Goal: Communication & Community: Ask a question

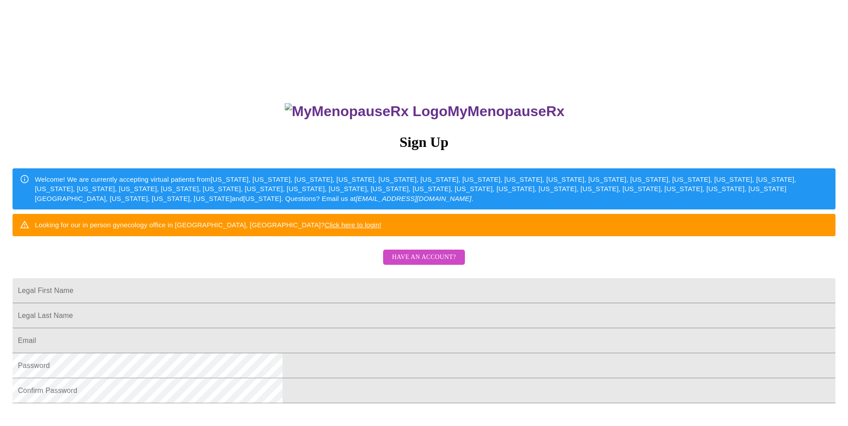
click at [438, 263] on span "Have an account?" at bounding box center [424, 257] width 64 height 11
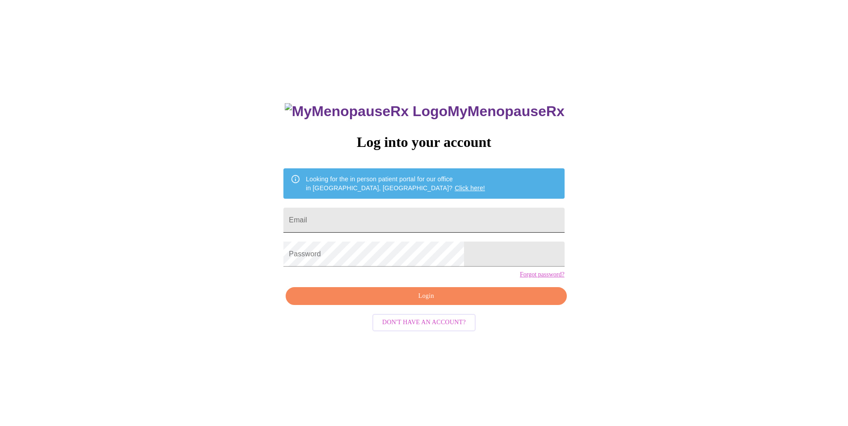
click at [369, 214] on input "Email" at bounding box center [423, 220] width 281 height 25
type input "[EMAIL_ADDRESS][DOMAIN_NAME]"
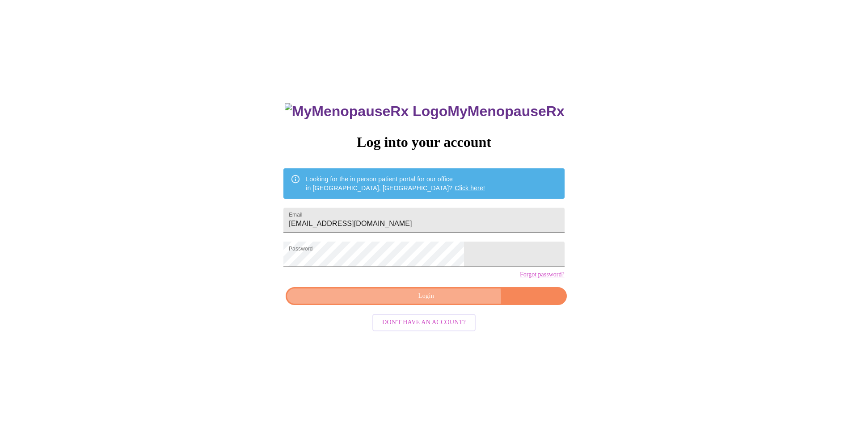
click at [444, 302] on span "Login" at bounding box center [426, 296] width 260 height 11
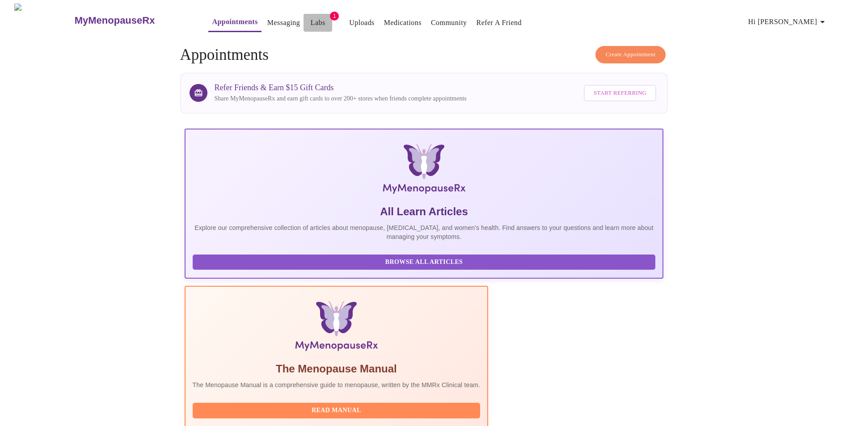
click at [311, 17] on link "Labs" at bounding box center [318, 23] width 15 height 13
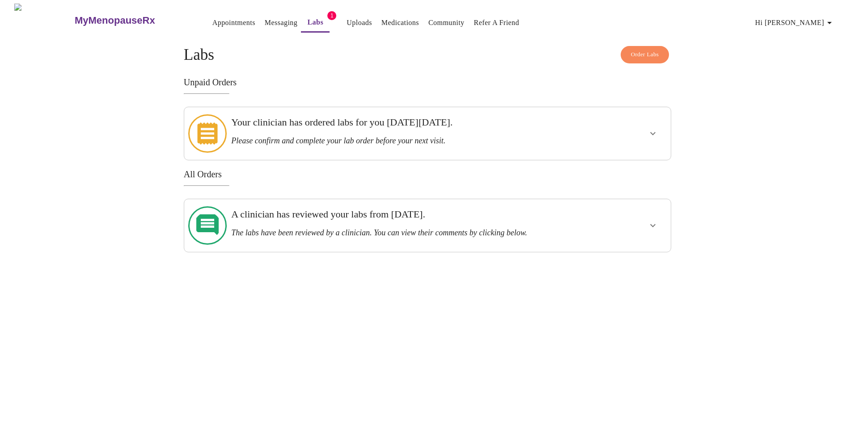
click at [656, 220] on icon "show more" at bounding box center [652, 225] width 11 height 11
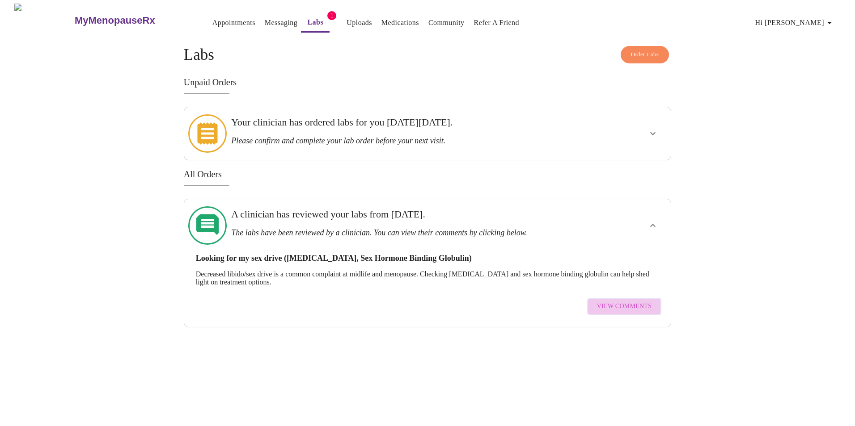
click at [641, 301] on span "View Comments" at bounding box center [624, 306] width 55 height 11
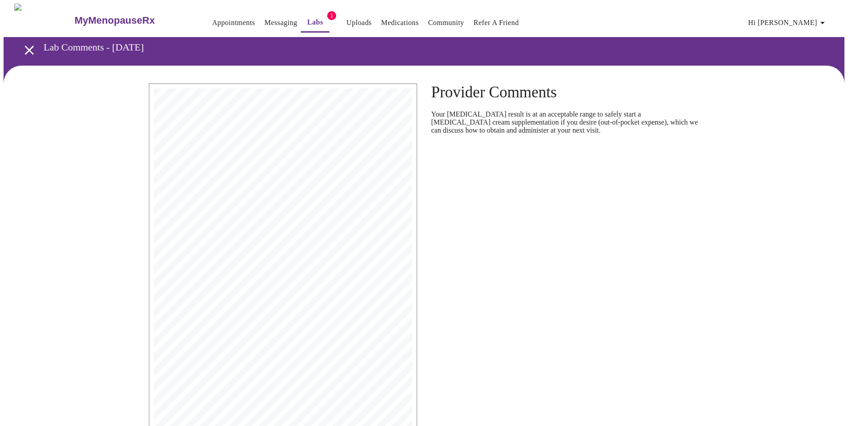
click at [215, 17] on link "Appointments" at bounding box center [233, 23] width 43 height 13
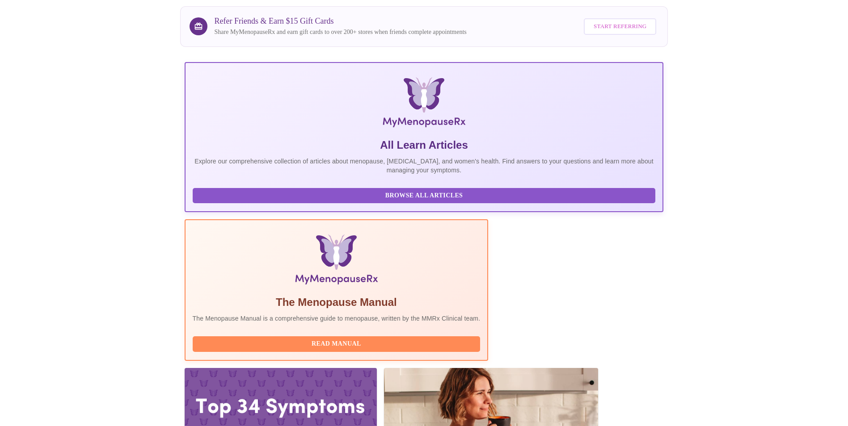
scroll to position [224, 0]
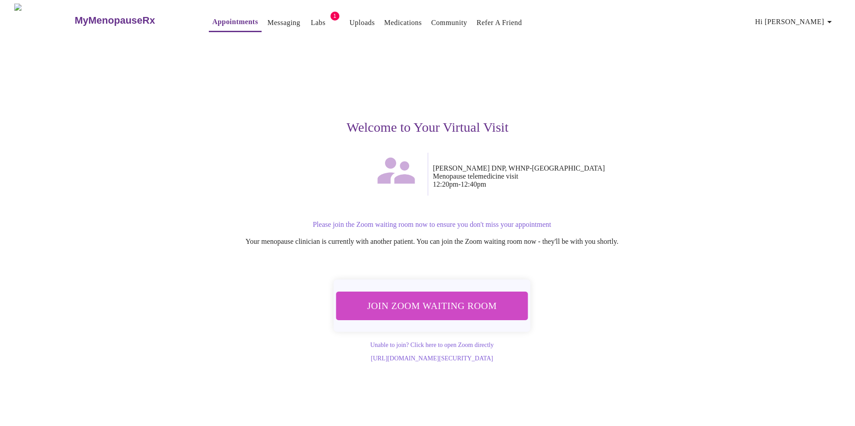
click at [472, 298] on span "Join Zoom Waiting Room" at bounding box center [432, 306] width 169 height 17
click at [448, 301] on span "Join Zoom Waiting Room" at bounding box center [432, 306] width 169 height 17
click at [493, 299] on span "Join Zoom Waiting Room" at bounding box center [432, 306] width 168 height 17
click at [815, 18] on span "Hi [PERSON_NAME]" at bounding box center [795, 22] width 80 height 13
click at [819, 34] on li "Billing" at bounding box center [816, 35] width 41 height 16
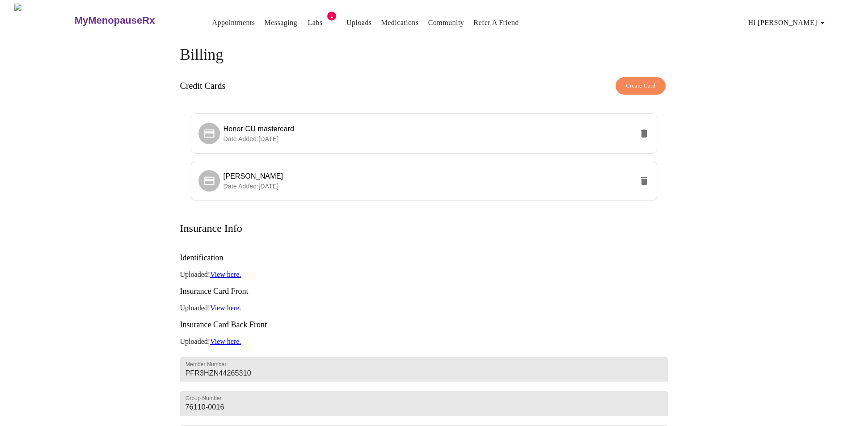
click at [652, 83] on span "Create Card" at bounding box center [641, 86] width 30 height 10
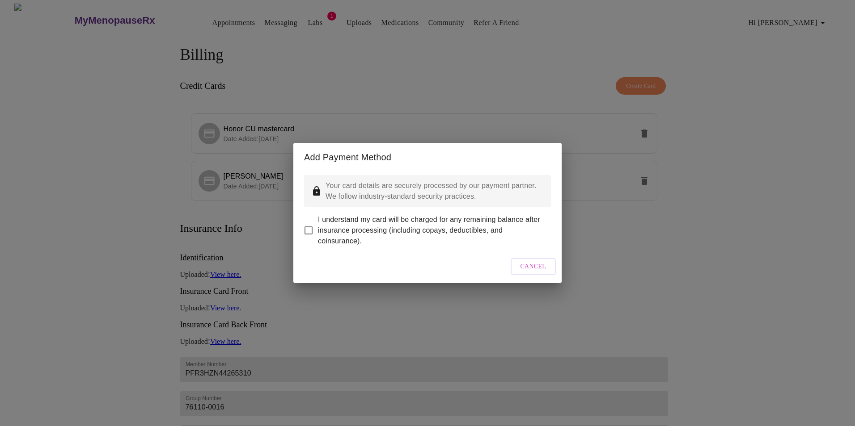
click at [309, 222] on input "I understand my card will be charged for any remaining balance after insurance …" at bounding box center [308, 230] width 19 height 19
checkbox input "true"
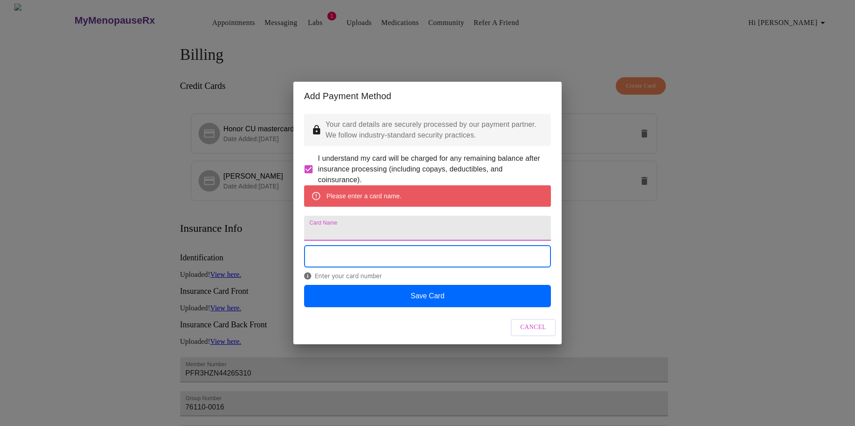
click at [381, 228] on input "Card Name" at bounding box center [427, 228] width 247 height 25
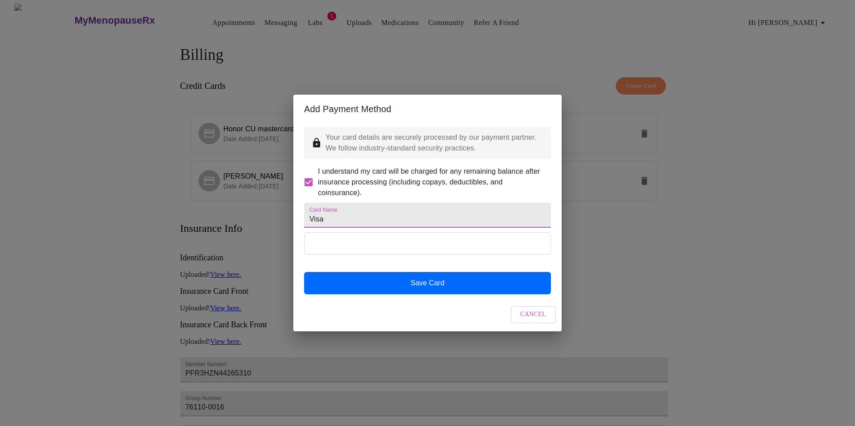
type input "Visa"
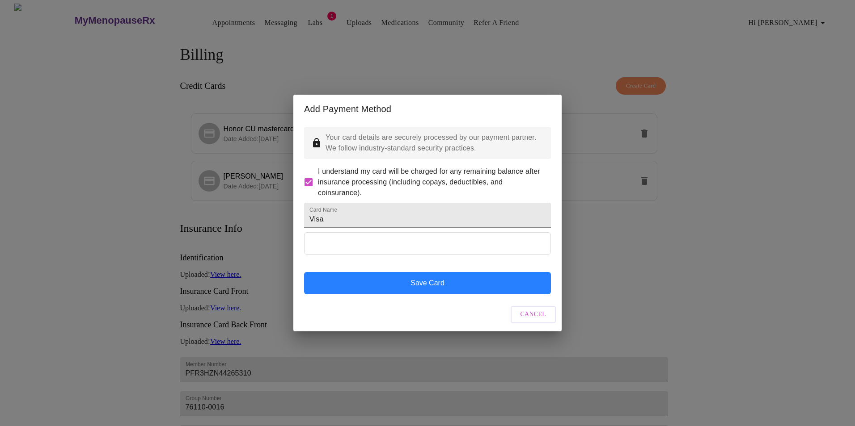
click at [388, 295] on button "Save Card" at bounding box center [427, 283] width 247 height 22
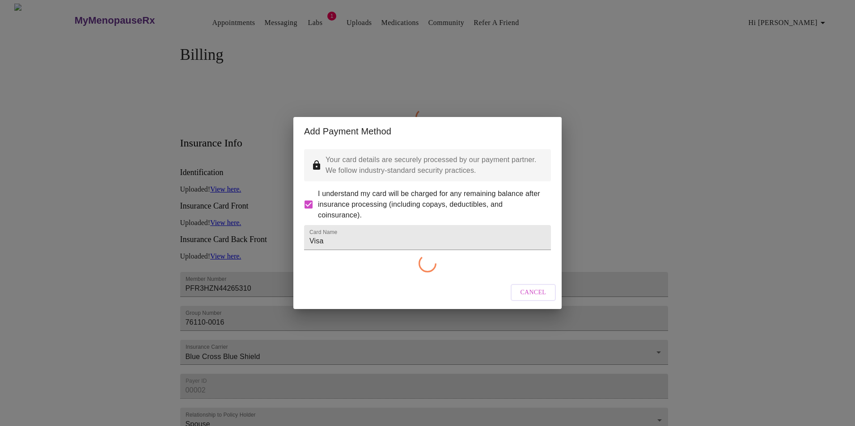
checkbox input "false"
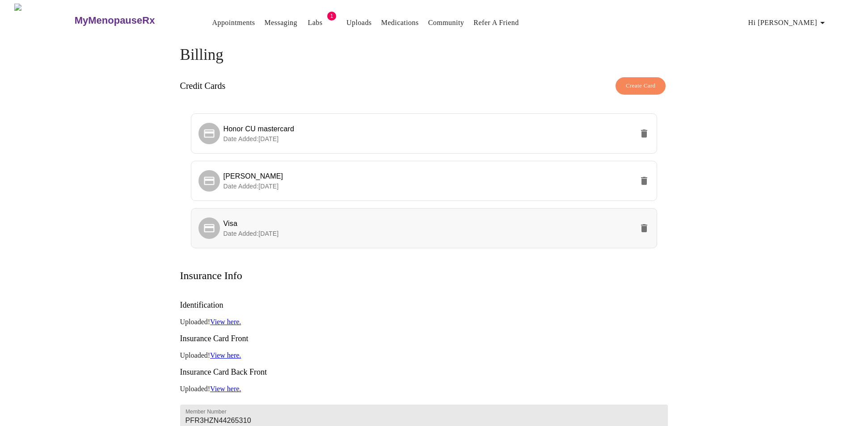
click at [255, 225] on span "Visa" at bounding box center [429, 224] width 410 height 11
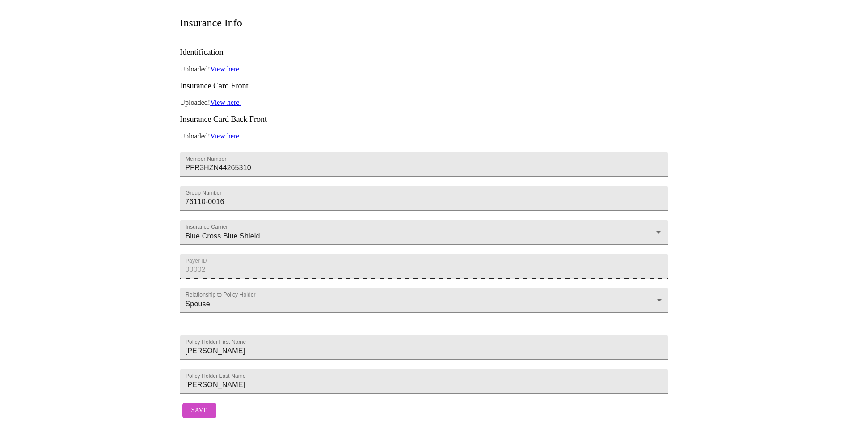
scroll to position [278, 0]
click at [203, 405] on span "Save" at bounding box center [199, 410] width 16 height 11
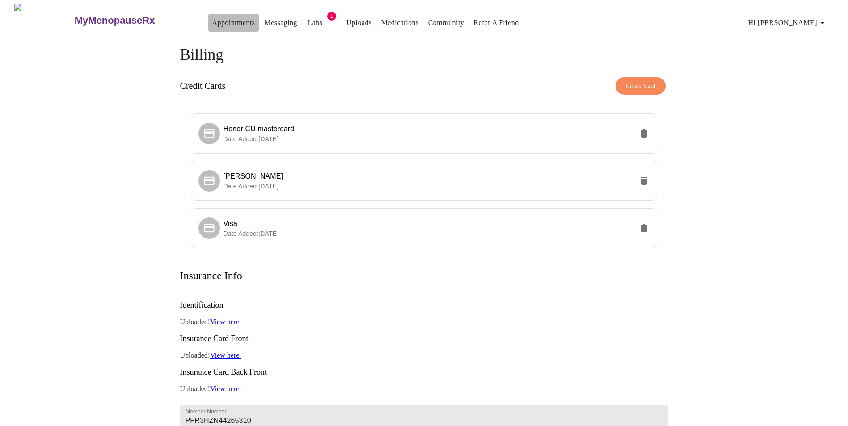
click at [219, 18] on link "Appointments" at bounding box center [233, 23] width 43 height 13
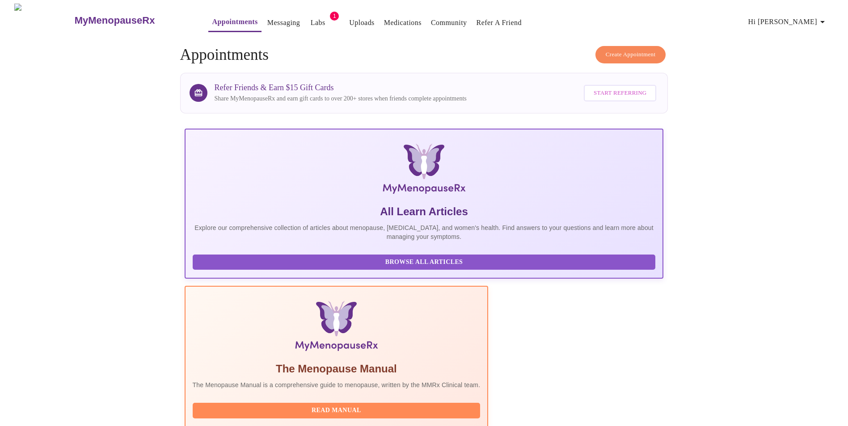
click at [269, 17] on link "Messaging" at bounding box center [283, 23] width 33 height 13
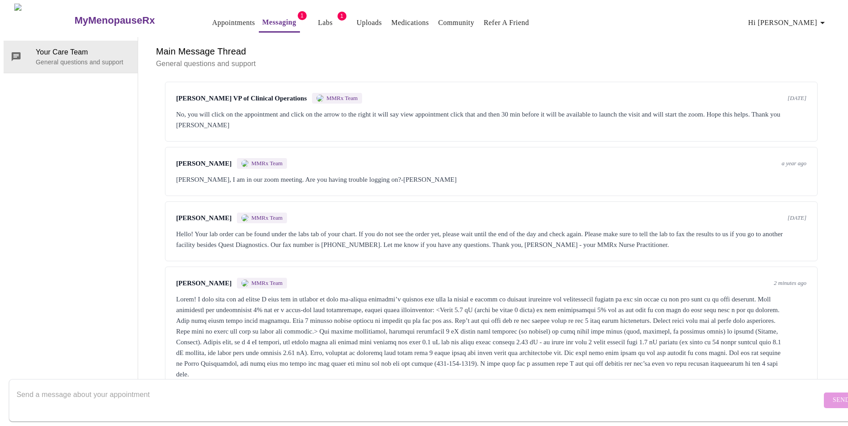
scroll to position [95, 0]
click at [283, 304] on div at bounding box center [491, 337] width 630 height 86
click at [89, 386] on textarea "Send a message about your appointment" at bounding box center [419, 400] width 805 height 29
paste textarea "[PERSON_NAME] Primary Care Partners - [GEOGRAPHIC_DATA] (A [PERSON_NAME][GEOGRA…"
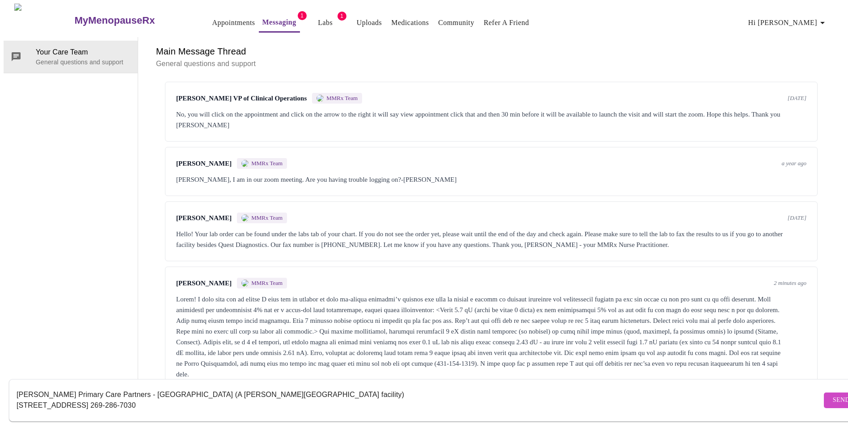
click at [89, 400] on textarea "[PERSON_NAME] Primary Care Partners - [GEOGRAPHIC_DATA] (A [PERSON_NAME][GEOGRA…" at bounding box center [419, 400] width 805 height 29
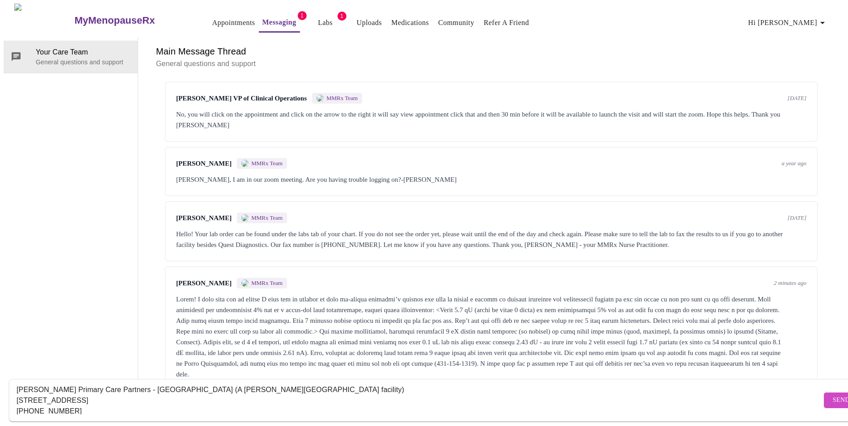
scroll to position [0, 0]
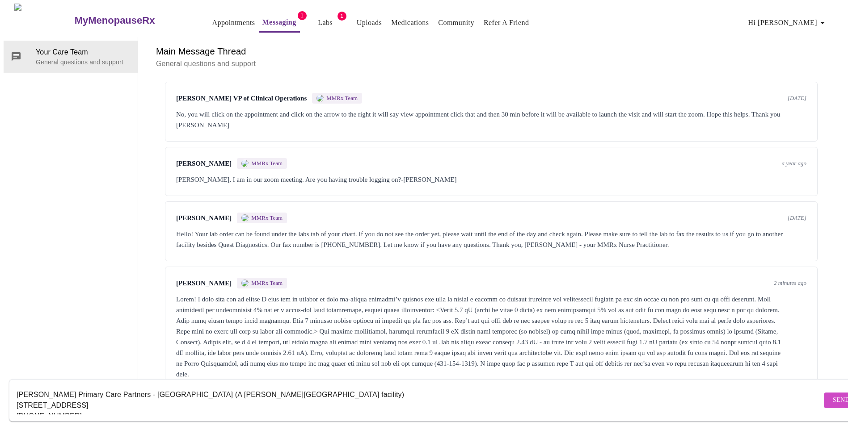
click at [307, 386] on textarea "[PERSON_NAME] Primary Care Partners - [GEOGRAPHIC_DATA] (A [PERSON_NAME][GEOGRA…" at bounding box center [419, 400] width 805 height 29
click at [32, 384] on div "[PERSON_NAME] Primary Care Partners - [GEOGRAPHIC_DATA][STREET_ADDRESS] [PHONE_…" at bounding box center [419, 401] width 805 height 34
click at [17, 386] on textarea "[PERSON_NAME] Primary Care Partners - [GEOGRAPHIC_DATA][STREET_ADDRESS] [PHONE_…" at bounding box center [419, 400] width 805 height 29
paste textarea "[PERSON_NAME], [GEOGRAPHIC_DATA]-C"
click at [17, 396] on textarea "[PERSON_NAME], [GEOGRAPHIC_DATA]-C [PERSON_NAME] [PERSON_NAME] Primary Care Par…" at bounding box center [419, 400] width 805 height 29
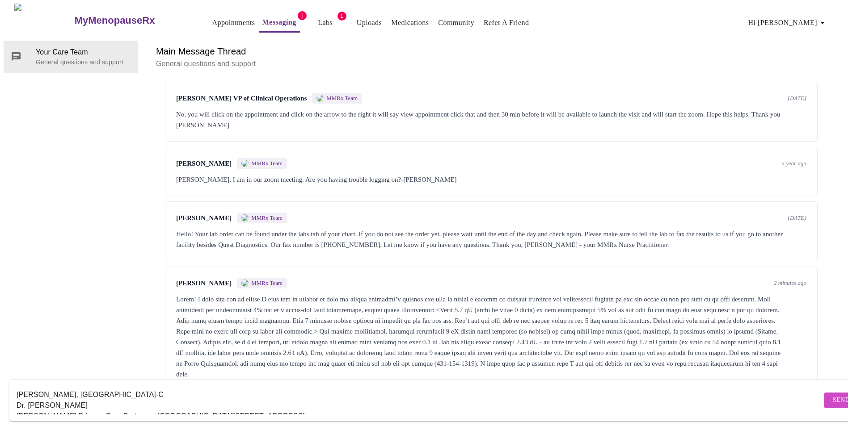
click at [81, 400] on textarea "[PERSON_NAME], [GEOGRAPHIC_DATA]-C Dr. [PERSON_NAME] [PERSON_NAME] Primary Care…" at bounding box center [419, 400] width 805 height 29
click at [19, 384] on div "[PERSON_NAME], [GEOGRAPHIC_DATA]-C Dr. [PERSON_NAME], DO [PERSON_NAME] Primary …" at bounding box center [419, 401] width 805 height 34
drag, startPoint x: 16, startPoint y: 386, endPoint x: 20, endPoint y: 382, distance: 6.3
click at [16, 386] on form "[PERSON_NAME], [GEOGRAPHIC_DATA]-C Dr. [PERSON_NAME], DO [PERSON_NAME] Primary …" at bounding box center [437, 401] width 856 height 42
drag, startPoint x: 17, startPoint y: 384, endPoint x: 22, endPoint y: 381, distance: 6.4
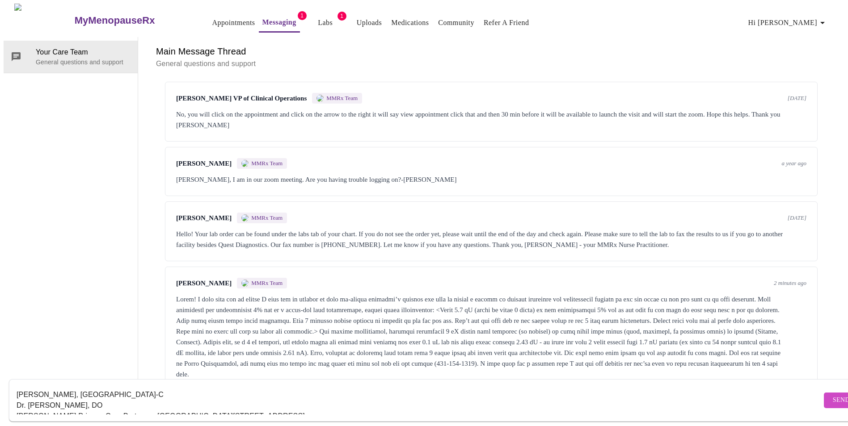
click at [17, 386] on textarea "[PERSON_NAME], [GEOGRAPHIC_DATA]-C Dr. [PERSON_NAME], DO [PERSON_NAME] Primary …" at bounding box center [419, 400] width 805 height 29
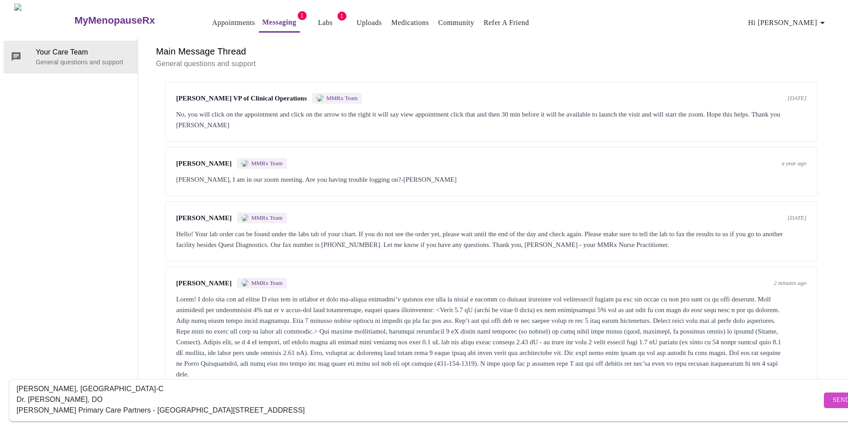
click at [34, 386] on textarea "[PERSON_NAME], [GEOGRAPHIC_DATA]-C Dr. [PERSON_NAME], DO [PERSON_NAME] Primary …" at bounding box center [419, 400] width 805 height 29
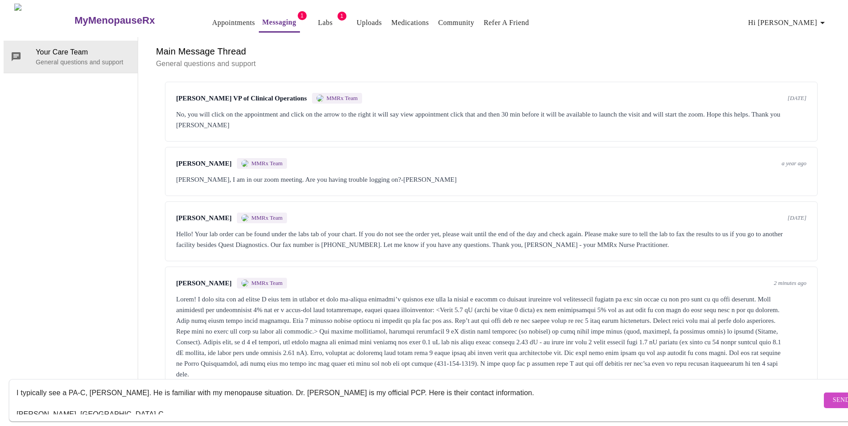
scroll to position [0, 0]
type textarea "I typically see a PA-C, [PERSON_NAME]. He is familiar with my menopause situati…"
click at [833, 395] on span "Send" at bounding box center [841, 400] width 17 height 11
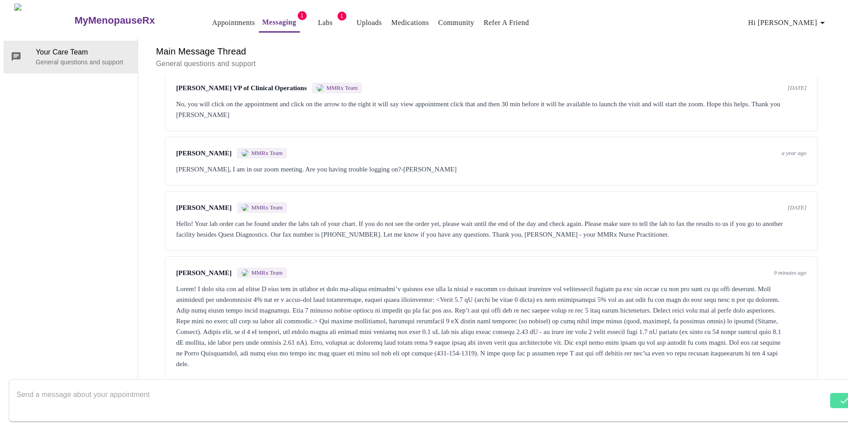
scroll to position [160, 0]
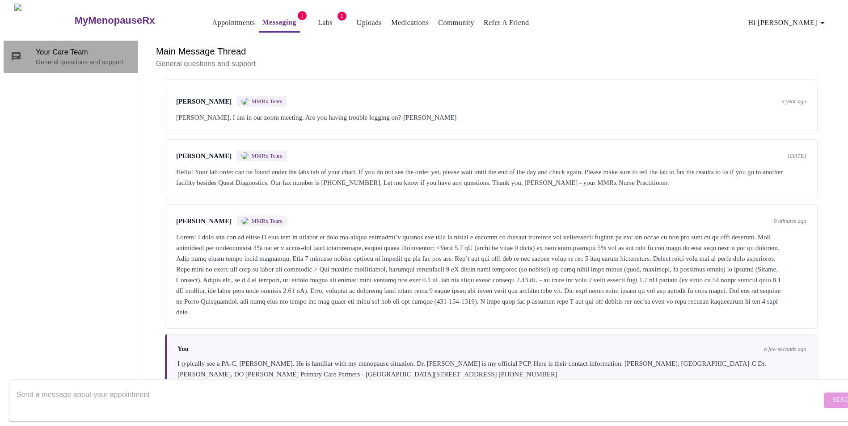
click at [92, 47] on span "Your Care Team" at bounding box center [83, 52] width 95 height 11
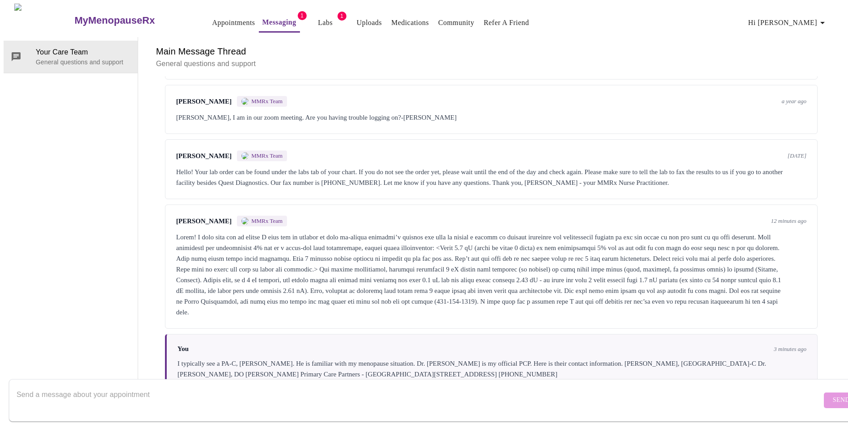
click at [239, 216] on div "MMRx Team" at bounding box center [262, 221] width 50 height 11
click at [188, 218] on span "[PERSON_NAME]" at bounding box center [203, 222] width 55 height 8
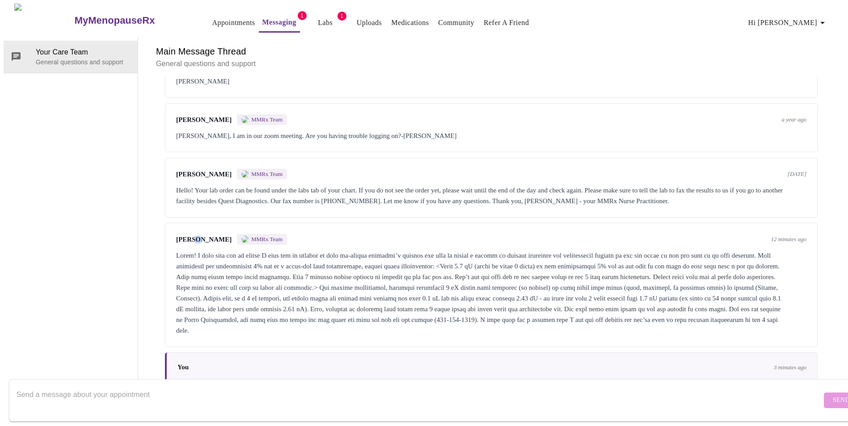
scroll to position [115, 0]
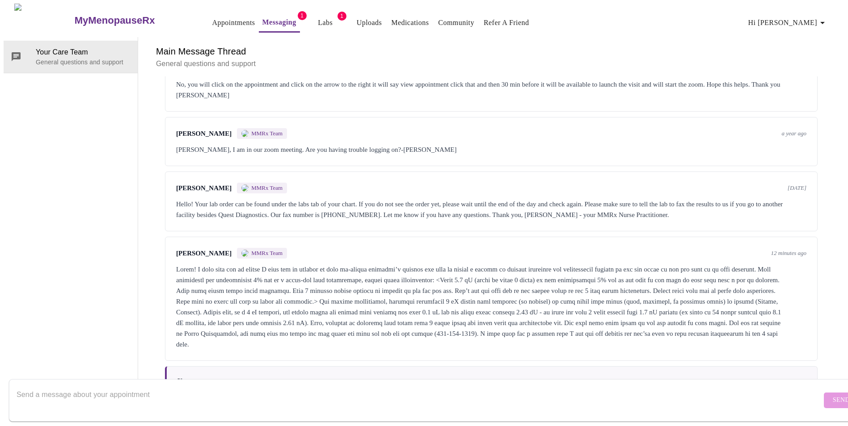
click at [202, 185] on span "[PERSON_NAME]" at bounding box center [203, 189] width 55 height 8
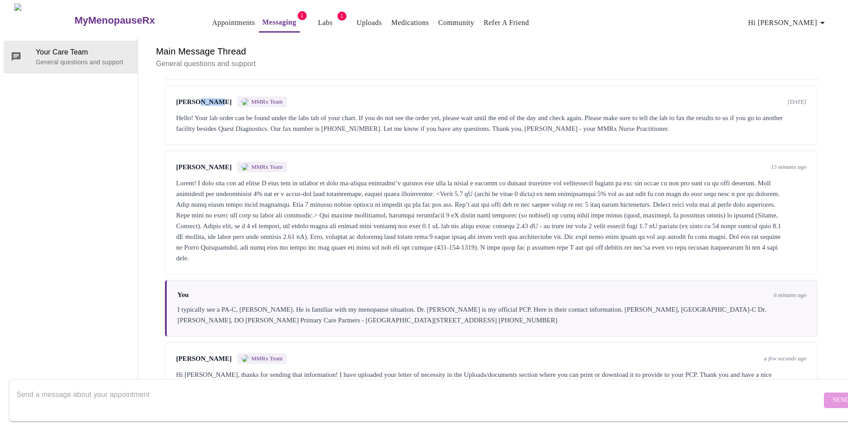
scroll to position [227, 0]
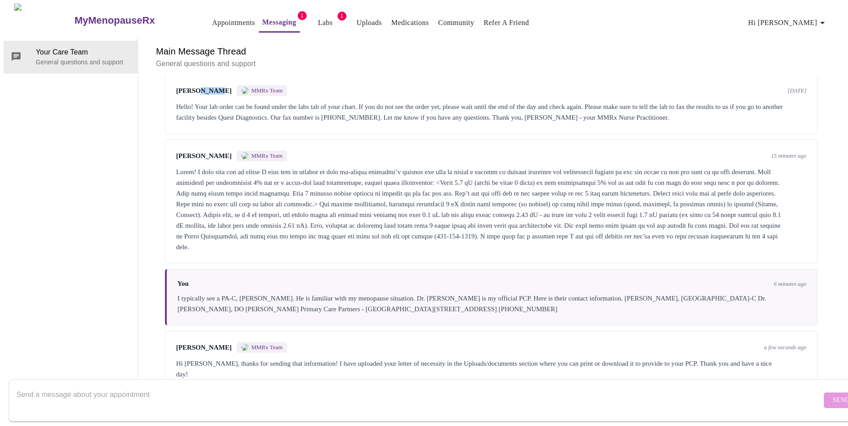
click at [295, 183] on div at bounding box center [491, 210] width 630 height 86
click at [92, 241] on div "Your Care Team General questions and support" at bounding box center [71, 214] width 135 height 354
